Goal: Connect with others: Participate in discussion

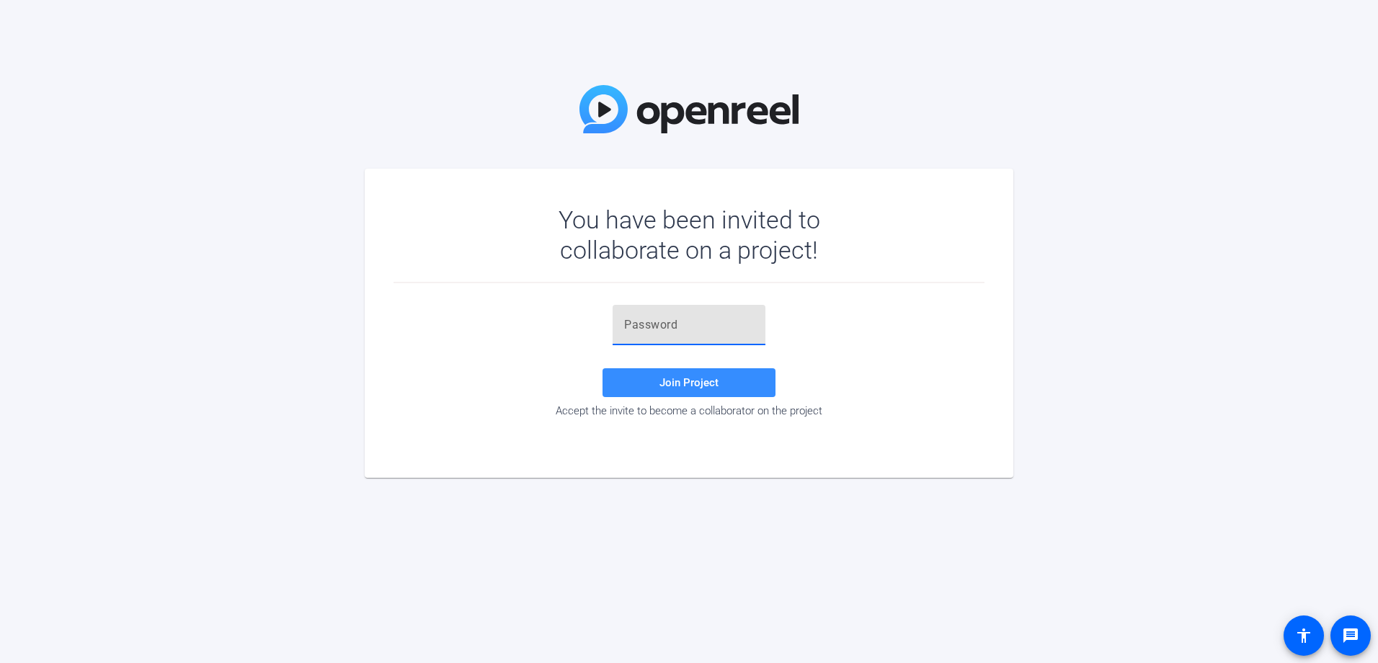
click at [692, 328] on input "text" at bounding box center [689, 324] width 130 height 17
type input "mCbRg."
click at [698, 389] on span at bounding box center [689, 383] width 173 height 35
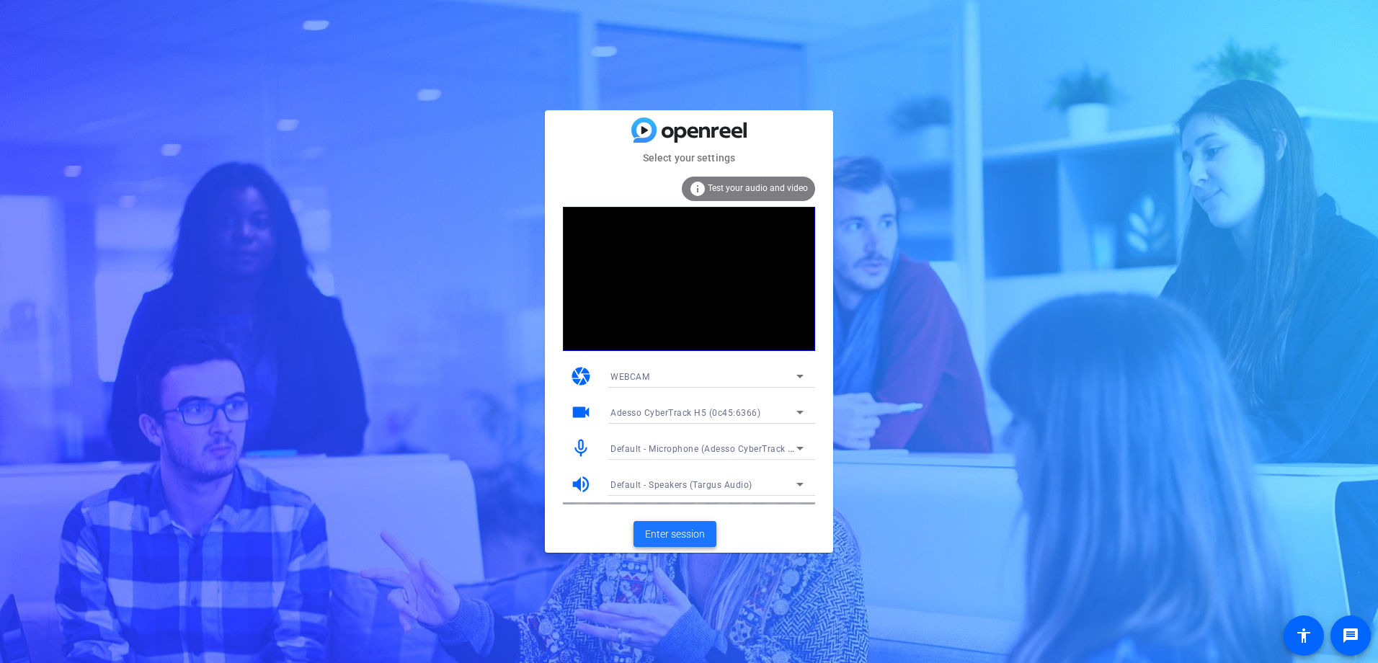
click at [675, 538] on span "Enter session" at bounding box center [675, 534] width 60 height 15
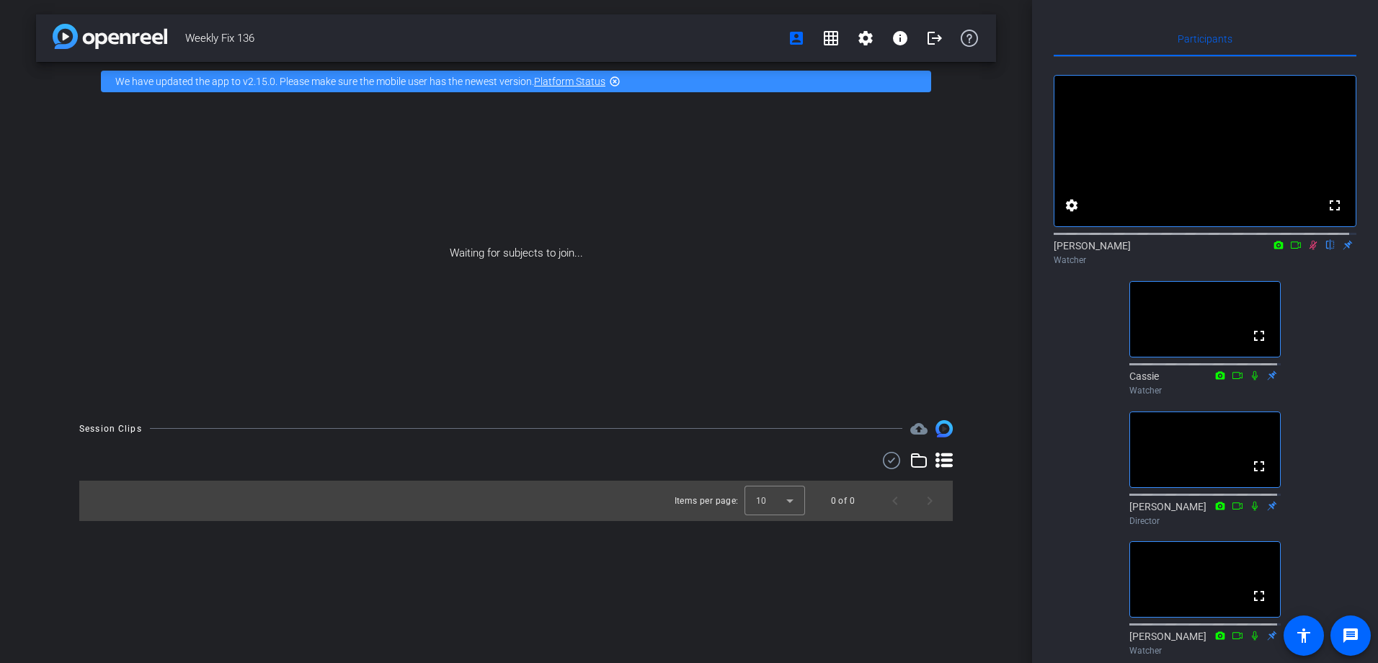
click at [1310, 250] on icon at bounding box center [1314, 245] width 8 height 9
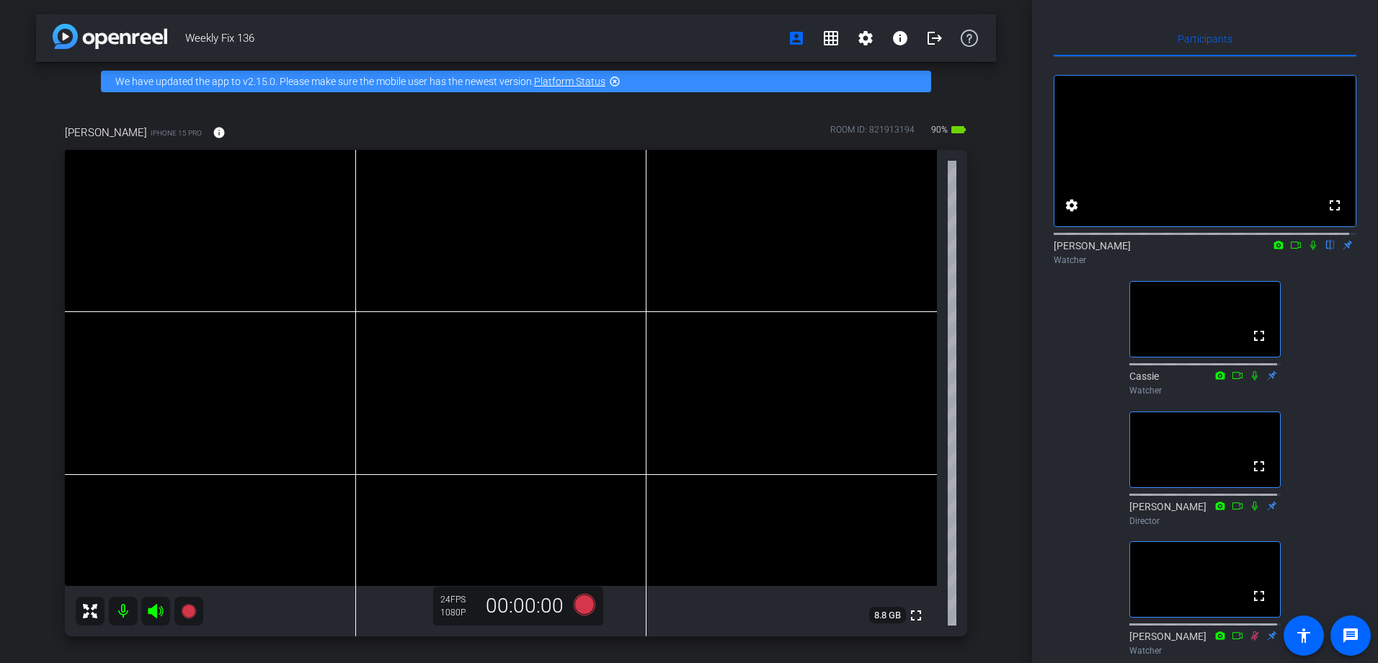
click at [1309, 250] on icon at bounding box center [1314, 245] width 12 height 10
